Goal: Browse casually: Explore the website without a specific task or goal

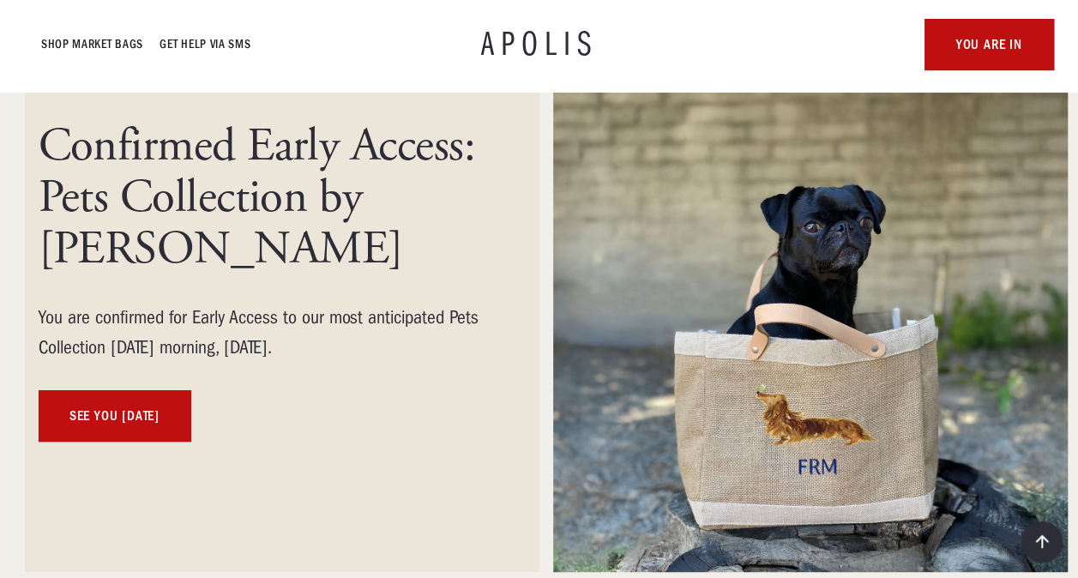
scroll to position [257, 0]
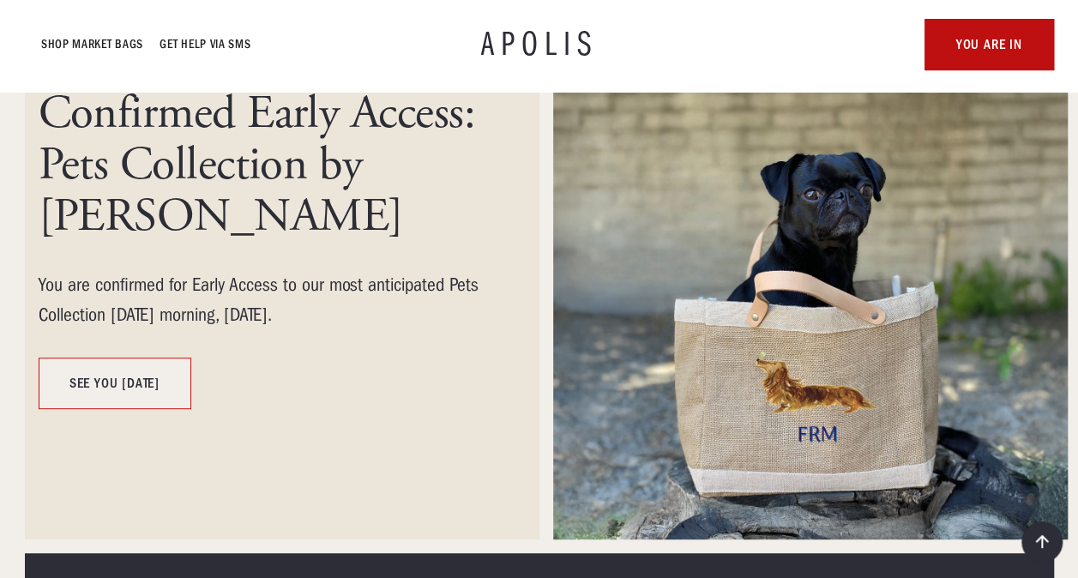
click at [118, 389] on link "see you [DATE]" at bounding box center [115, 383] width 153 height 51
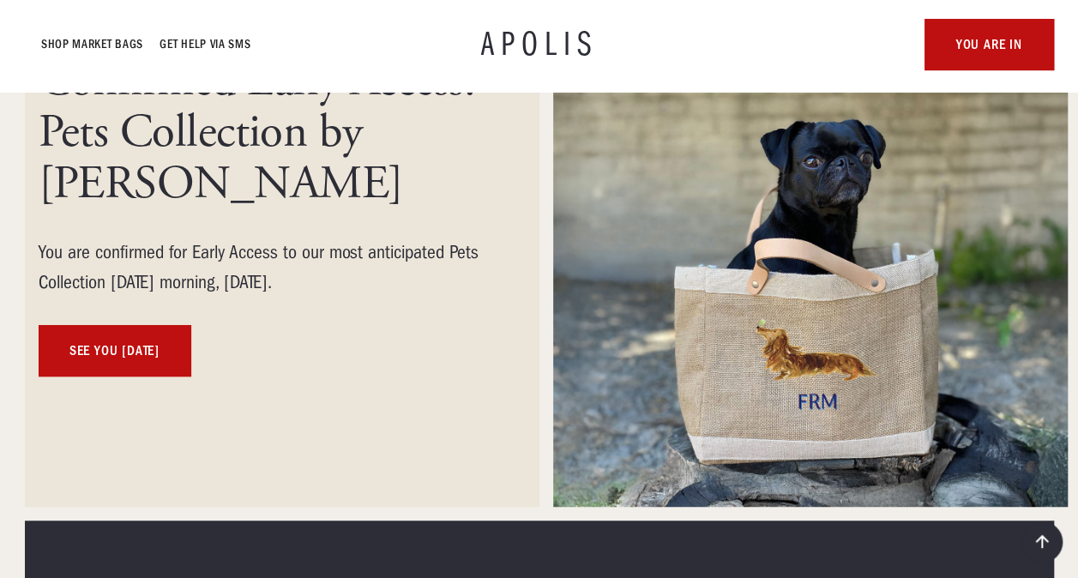
scroll to position [0, 0]
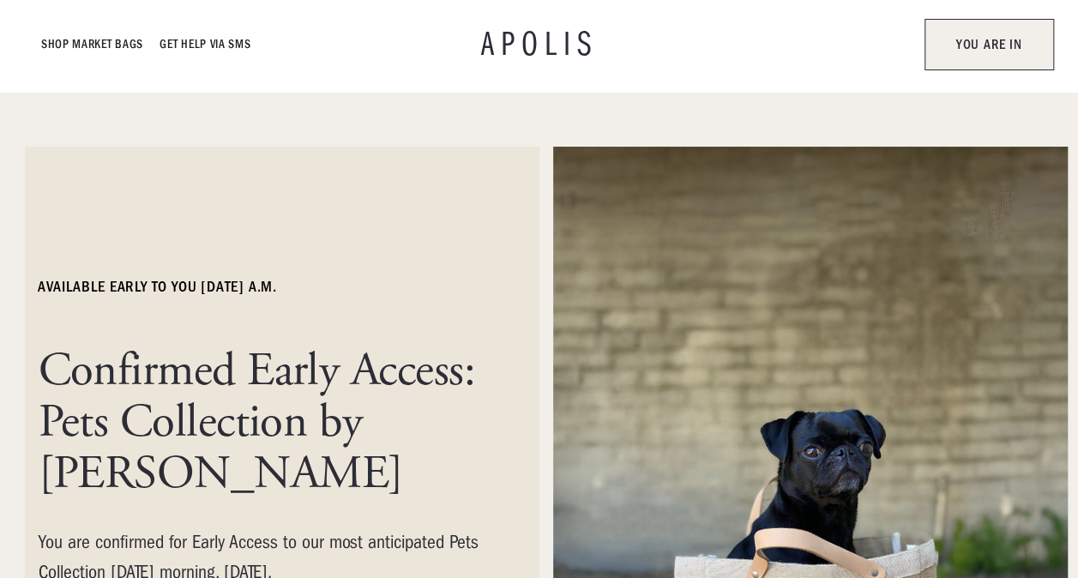
click at [988, 53] on link "YOU ARE IN" at bounding box center [989, 44] width 129 height 51
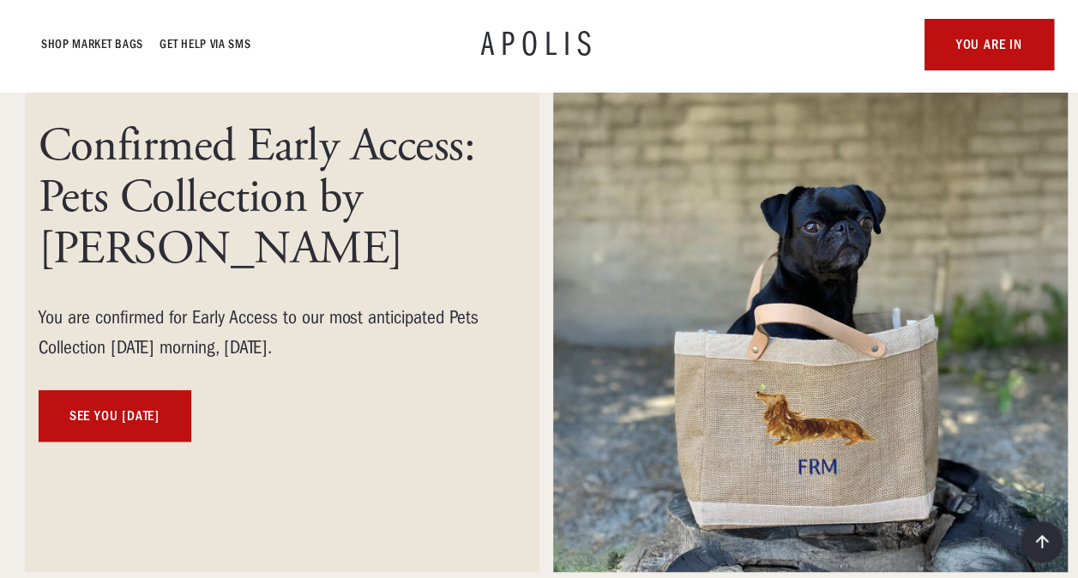
scroll to position [257, 0]
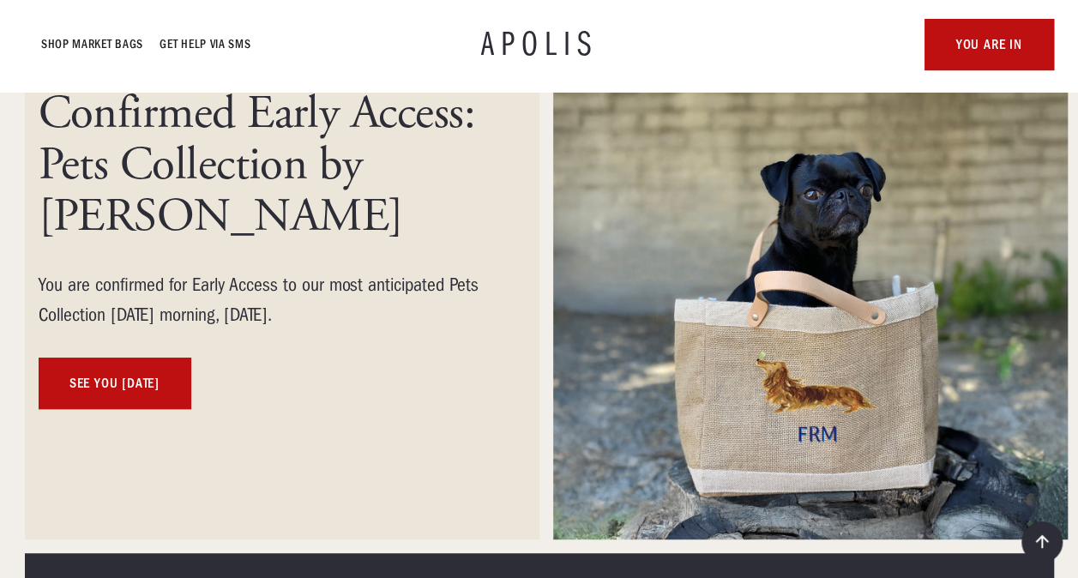
click at [767, 389] on img at bounding box center [810, 214] width 515 height 651
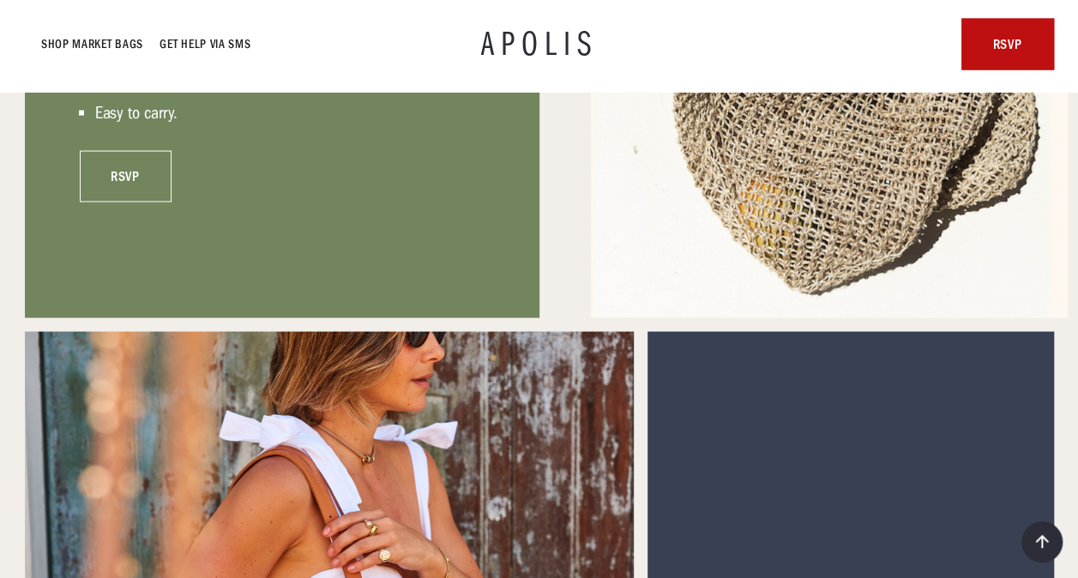
scroll to position [1716, 0]
